Goal: Navigation & Orientation: Find specific page/section

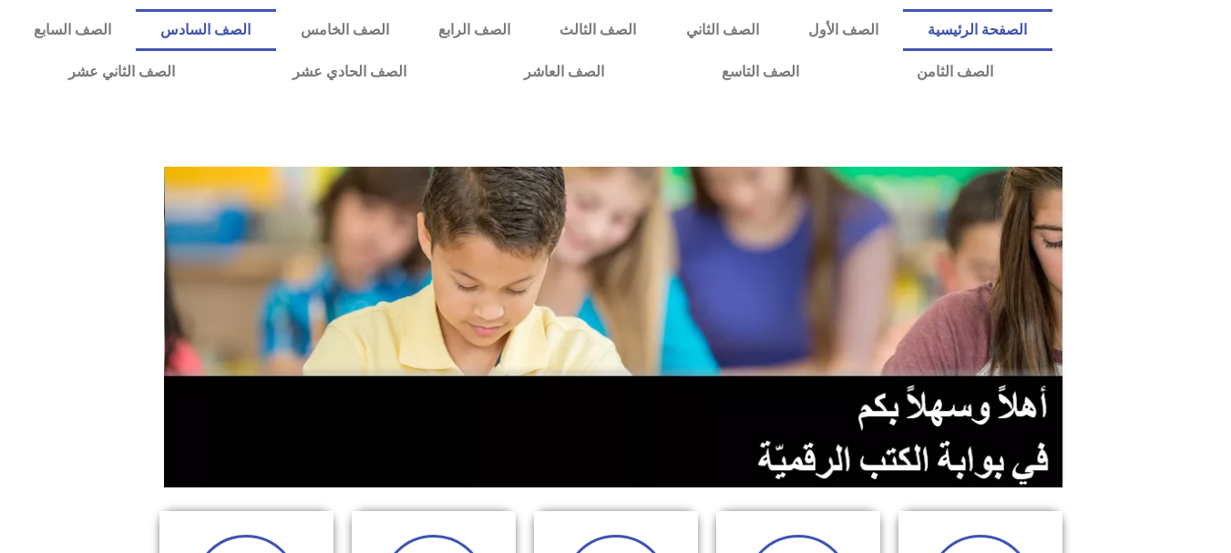
click at [275, 45] on link "الصف السادس" at bounding box center [205, 30] width 139 height 42
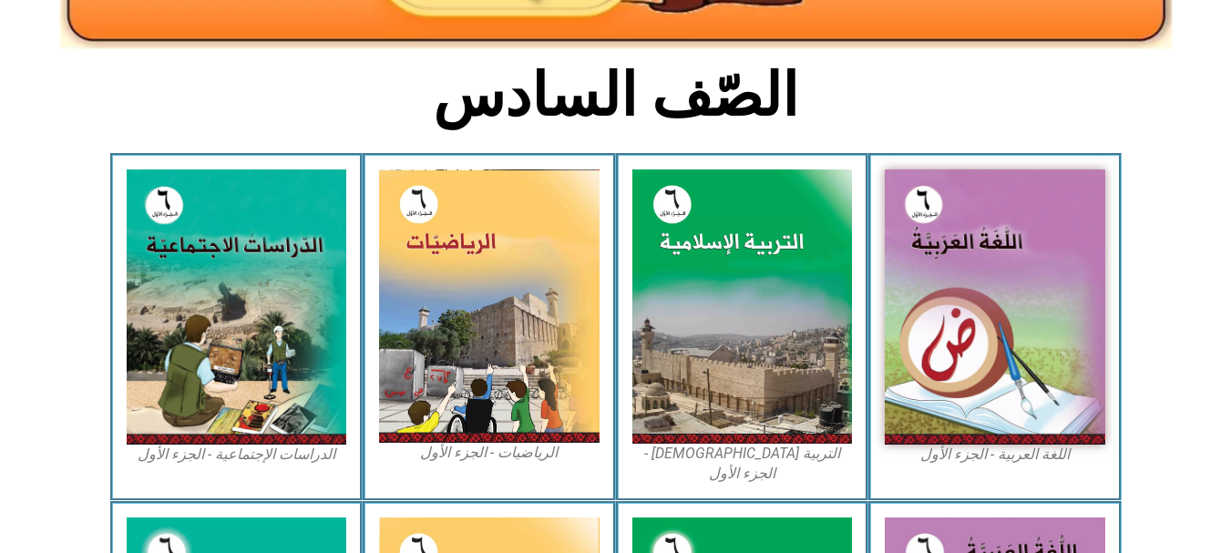
scroll to position [406, 0]
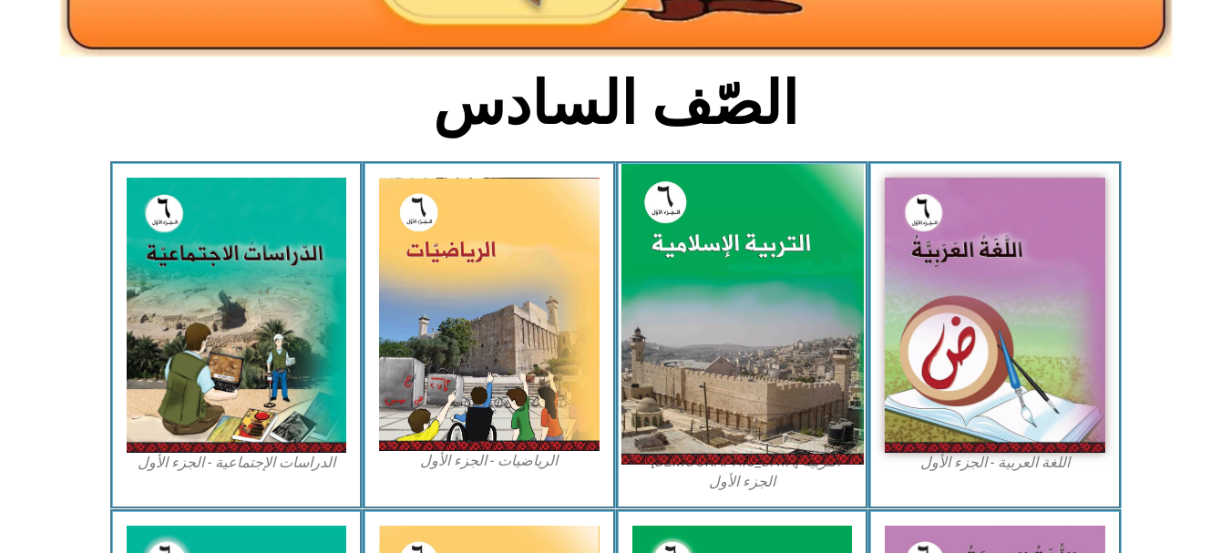
click at [701, 261] on img at bounding box center [741, 315] width 242 height 302
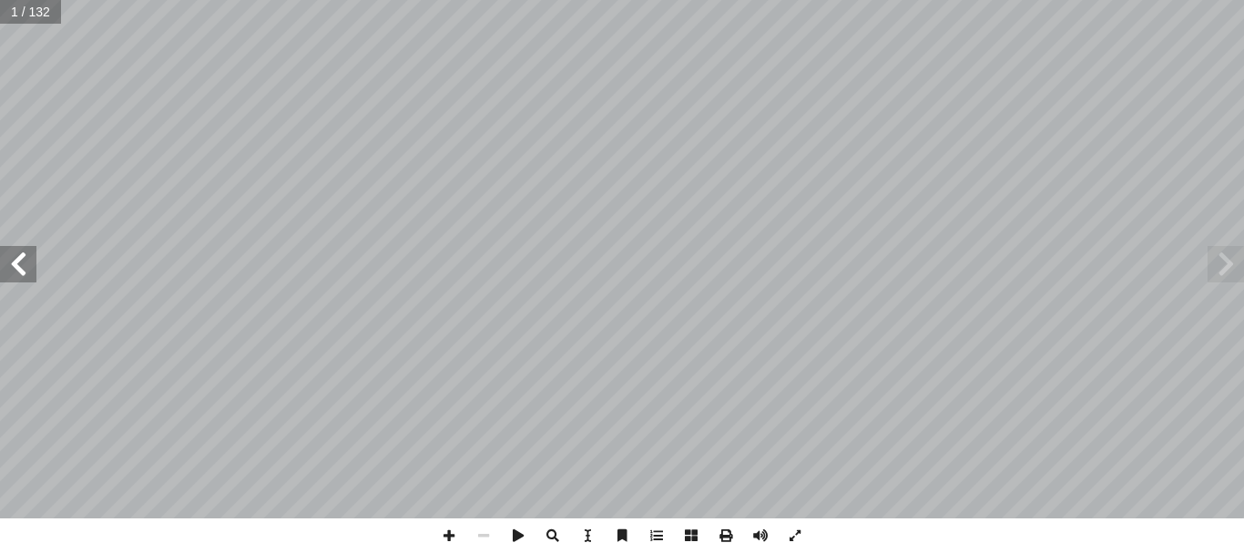
click at [22, 262] on span at bounding box center [18, 264] width 36 height 36
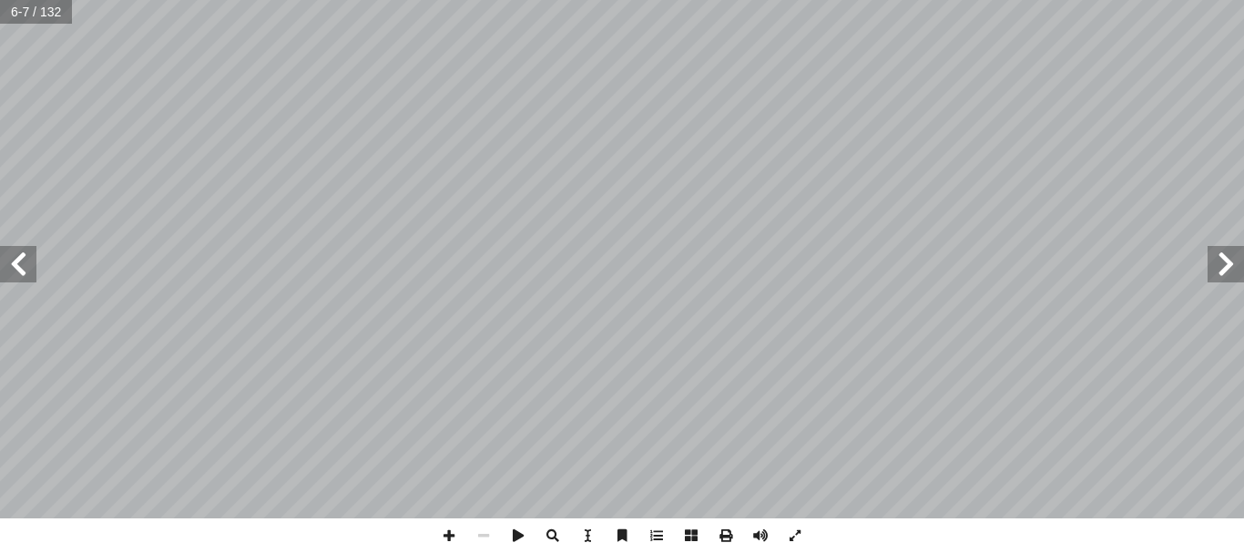
click at [22, 262] on span at bounding box center [18, 264] width 36 height 36
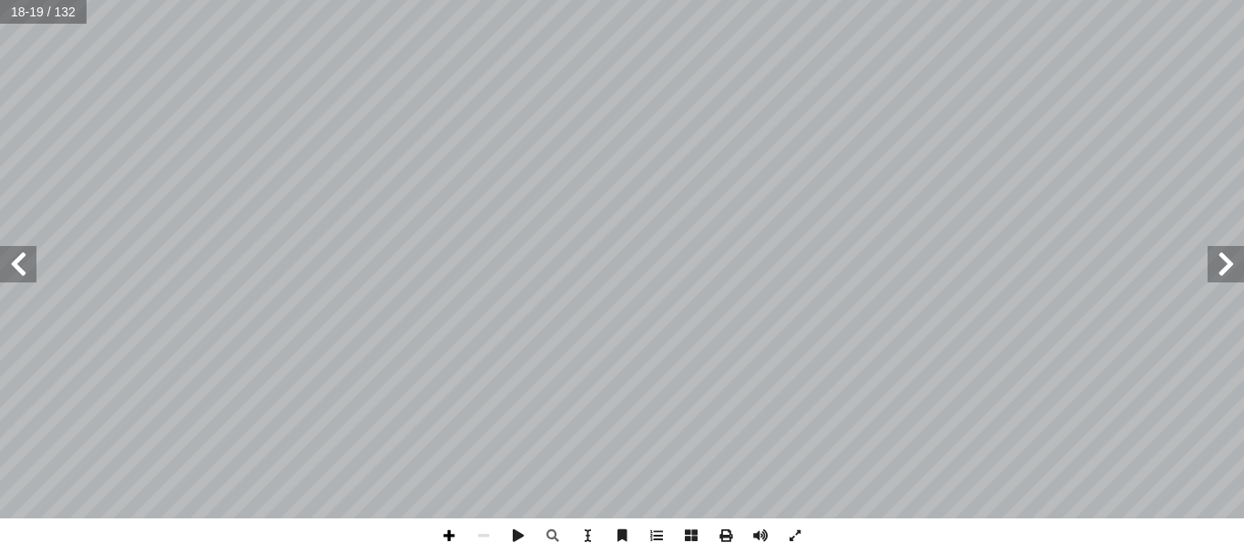
click at [445, 540] on span at bounding box center [449, 535] width 35 height 35
click at [24, 261] on span at bounding box center [18, 264] width 36 height 36
click at [455, 541] on span at bounding box center [449, 535] width 35 height 35
click at [34, 250] on span at bounding box center [18, 264] width 36 height 36
